Goal: Register for event/course

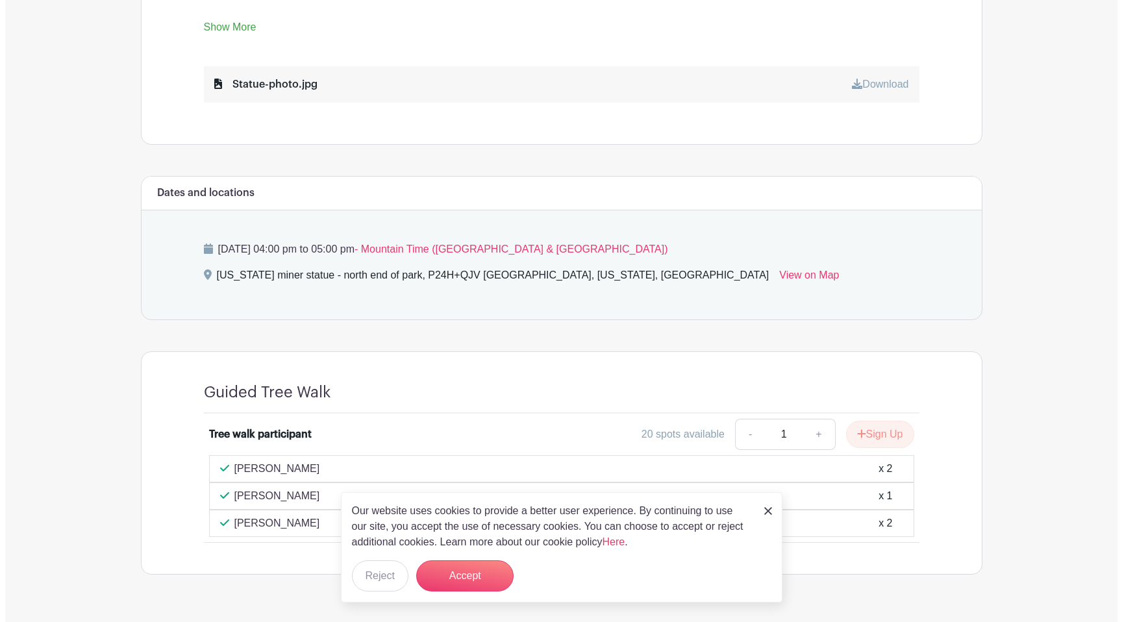
scroll to position [723, 0]
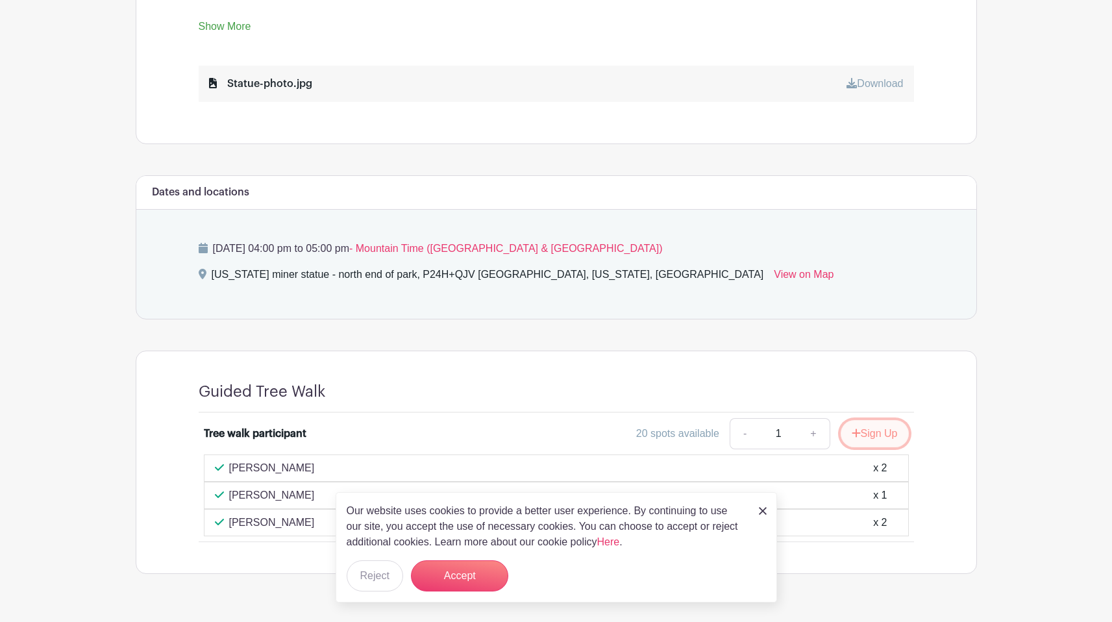
click at [885, 420] on button "Sign Up" at bounding box center [875, 433] width 68 height 27
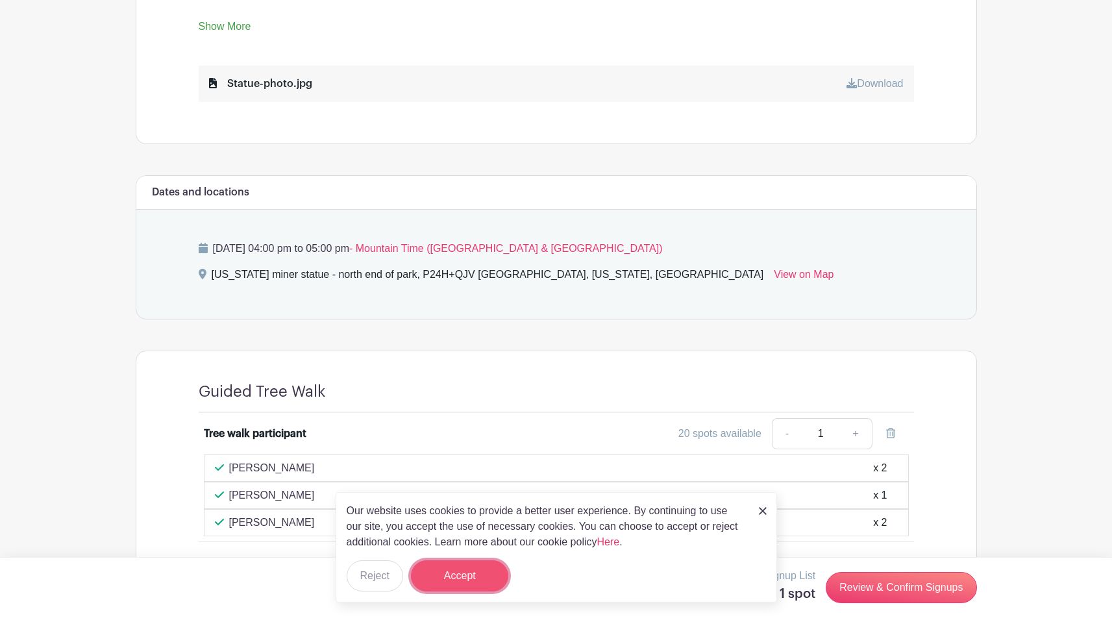
click at [487, 575] on button "Accept" at bounding box center [459, 575] width 97 height 31
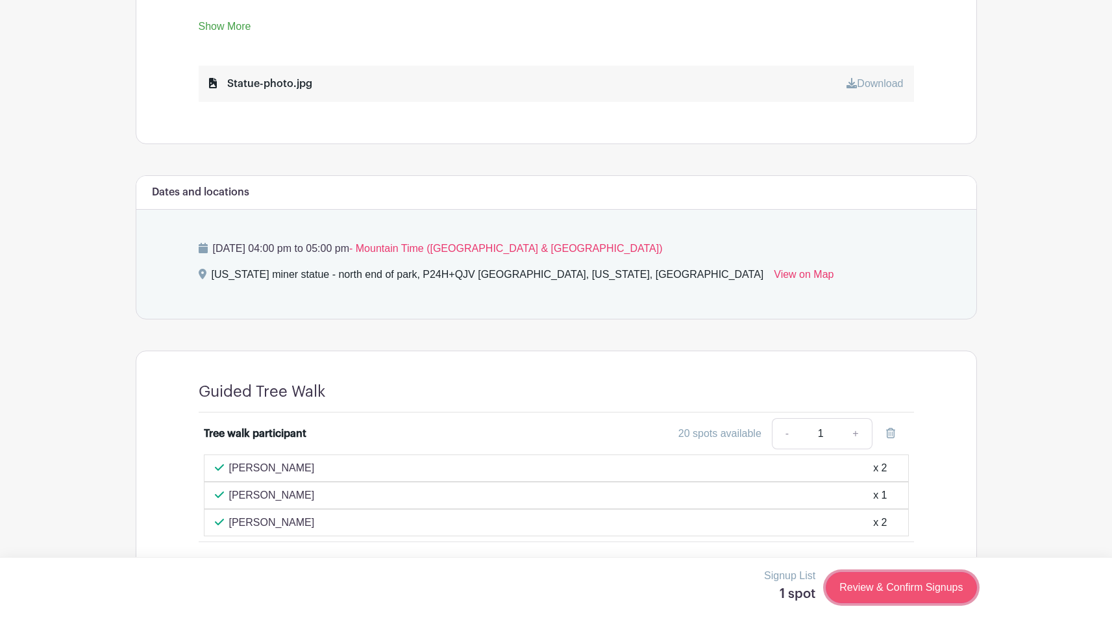
click at [877, 580] on link "Review & Confirm Signups" at bounding box center [901, 587] width 151 height 31
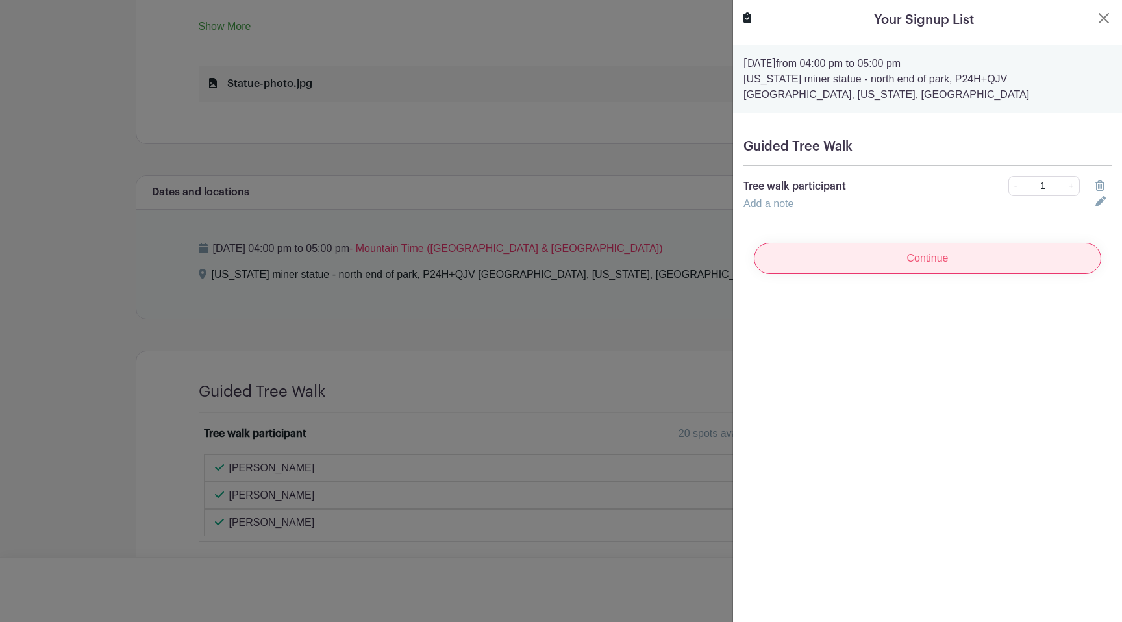
click at [871, 260] on input "Continue" at bounding box center [927, 258] width 347 height 31
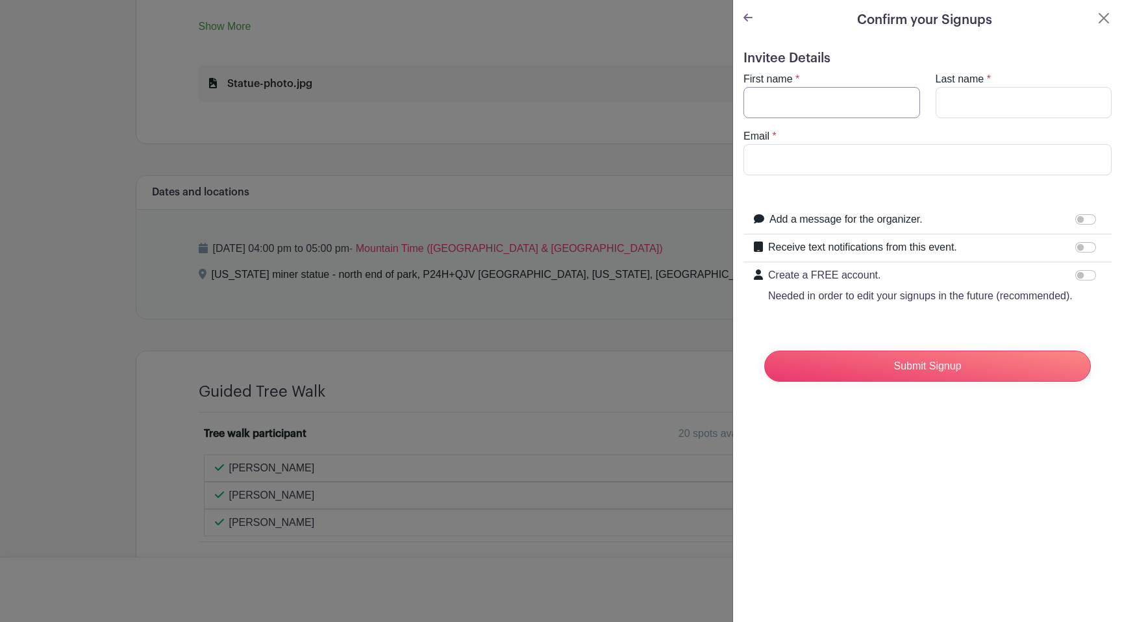
click at [811, 98] on input "First name" at bounding box center [831, 102] width 177 height 31
type input "[PERSON_NAME]"
type input "[PERSON_NAME][EMAIL_ADDRESS][PERSON_NAME][DOMAIN_NAME]"
click at [1082, 248] on input "Receive text notifications from this event." at bounding box center [1085, 247] width 21 height 10
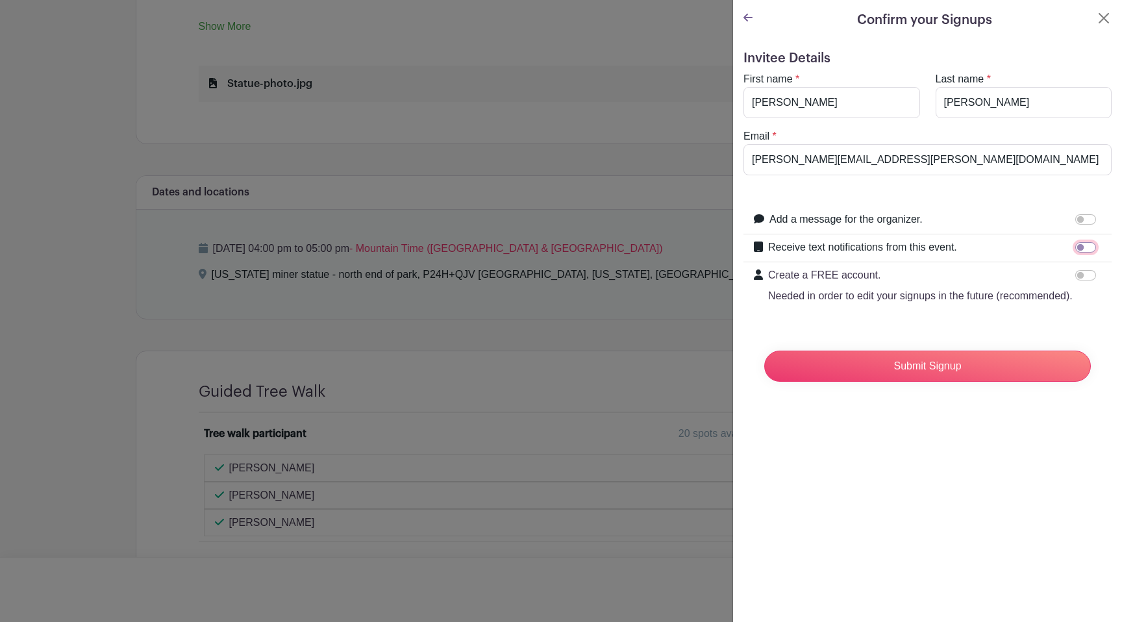
checkbox input "true"
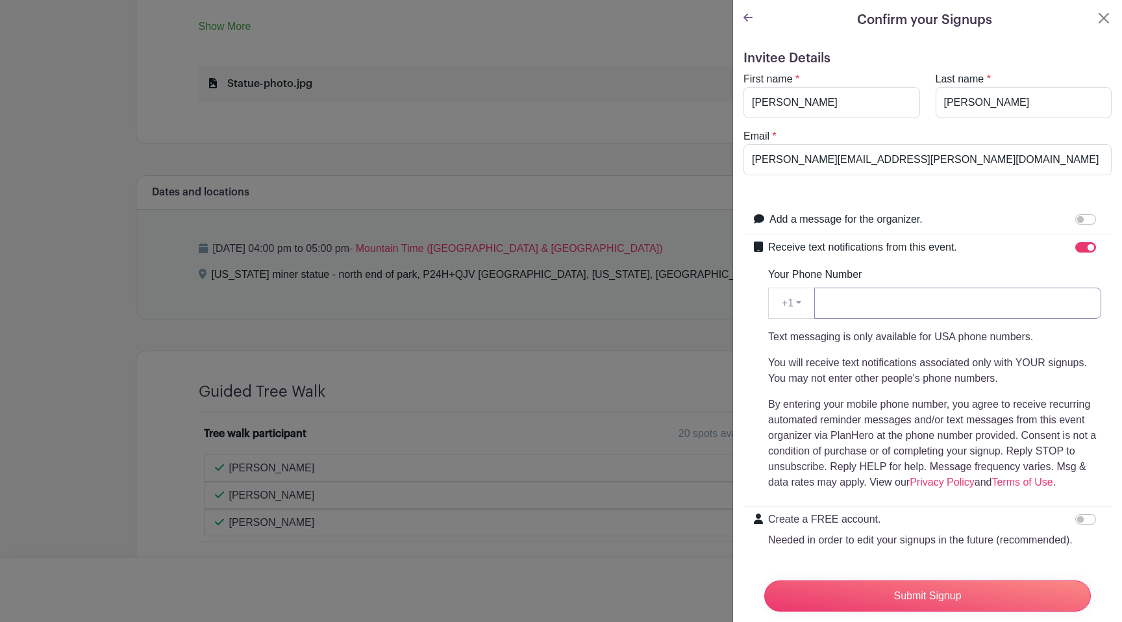
click at [890, 311] on input "Your Phone Number" at bounding box center [957, 303] width 287 height 31
type input "3034751918"
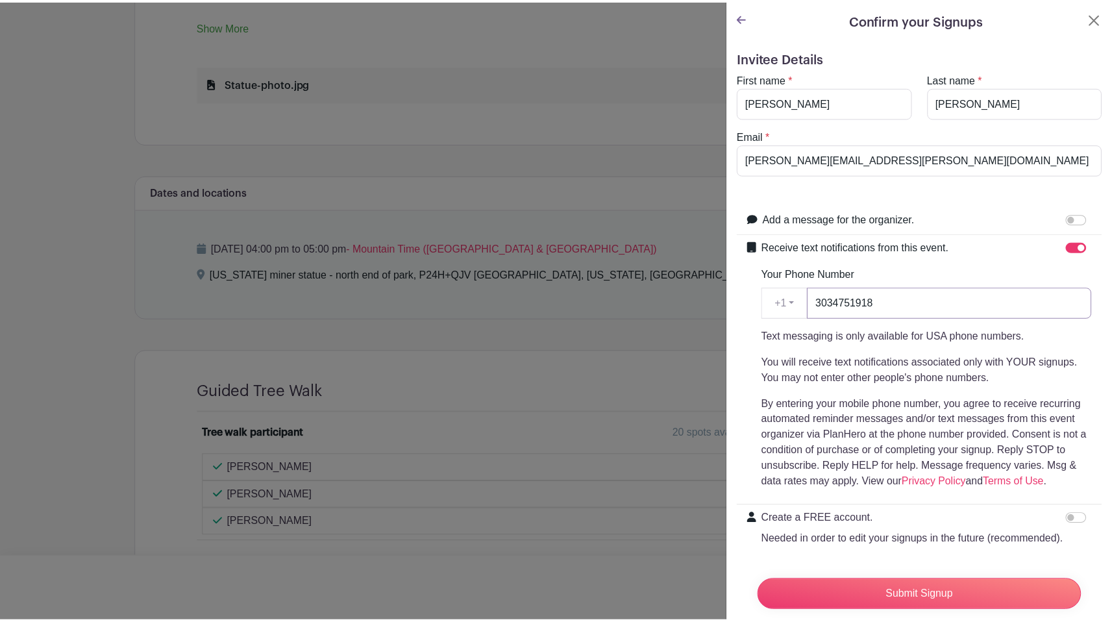
scroll to position [76, 0]
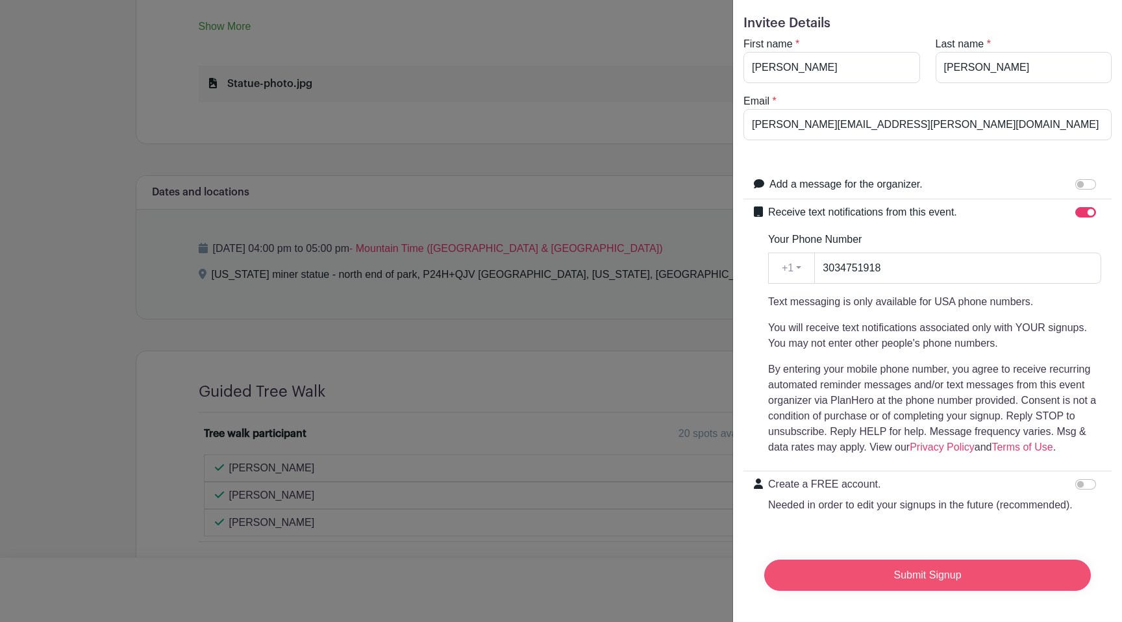
click at [960, 569] on input "Submit Signup" at bounding box center [927, 575] width 327 height 31
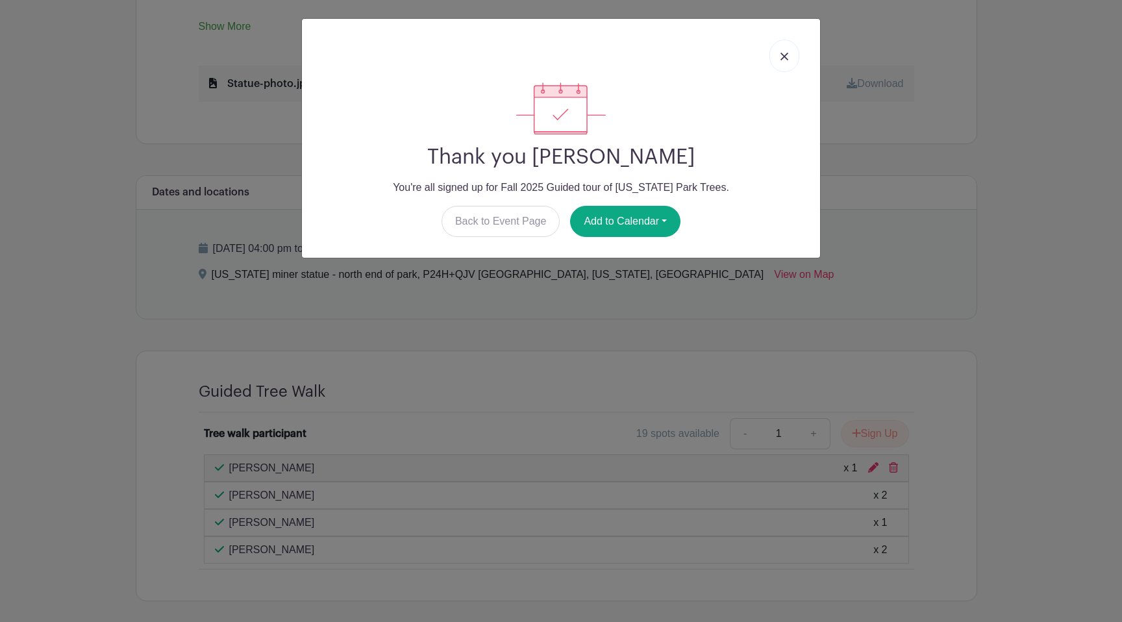
click at [776, 60] on link at bounding box center [784, 56] width 30 height 32
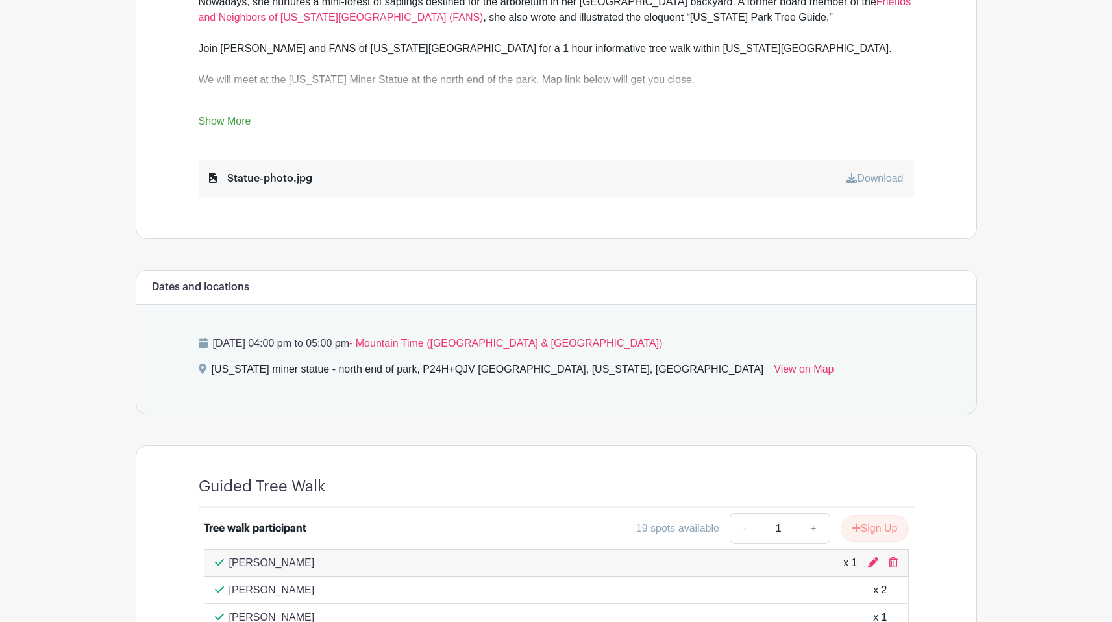
scroll to position [657, 0]
